Goal: Use online tool/utility: Utilize a website feature to perform a specific function

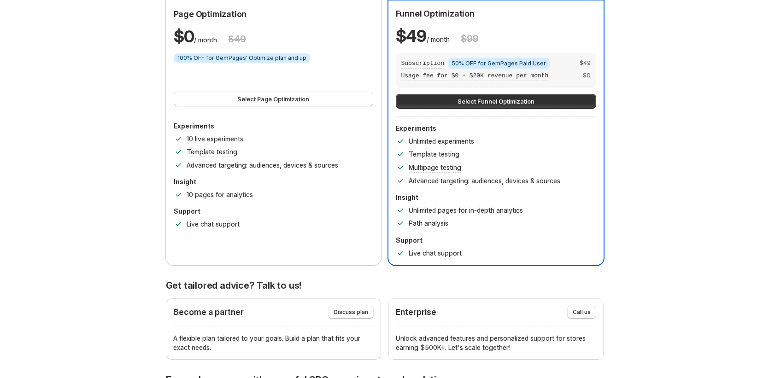
scroll to position [642, 0]
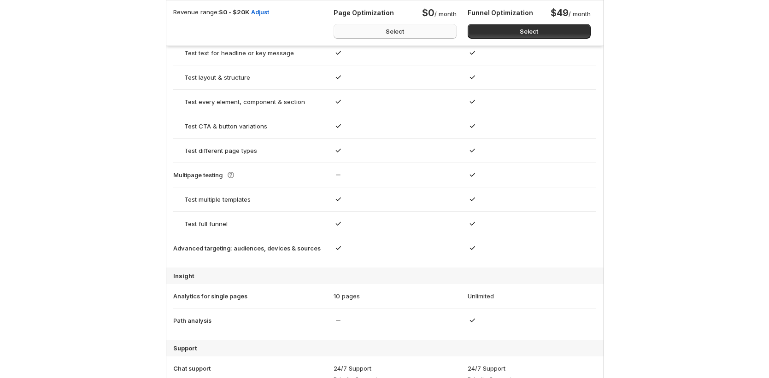
click at [446, 37] on button "Select" at bounding box center [395, 31] width 123 height 15
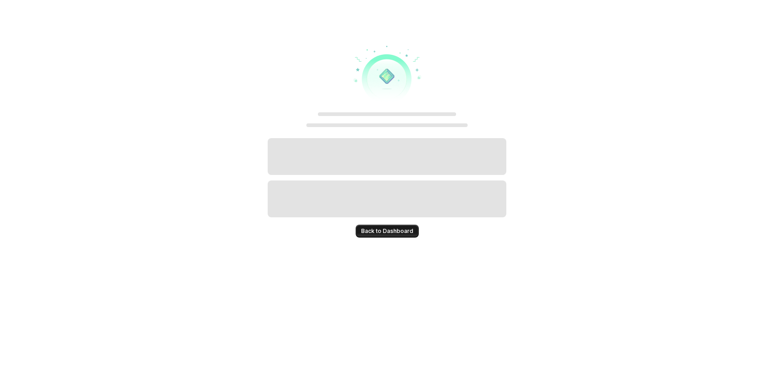
click at [393, 234] on span "Back to Dashboard" at bounding box center [387, 231] width 52 height 7
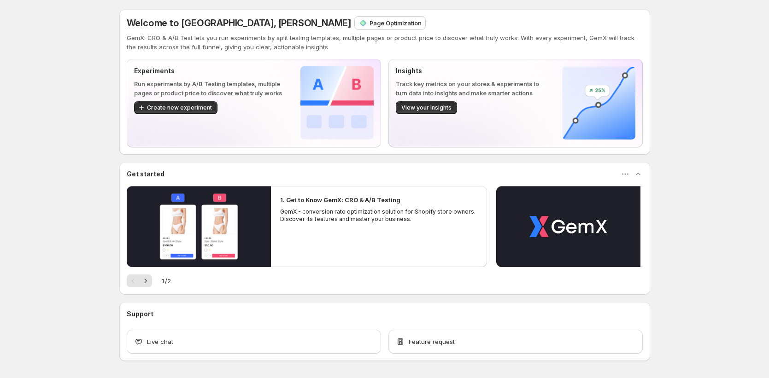
click at [369, 24] on p "Page Optimization" at bounding box center [395, 22] width 52 height 9
